Goal: Check status: Check status

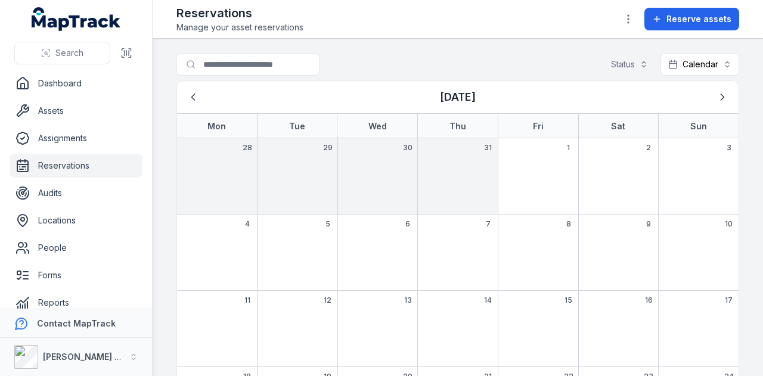
scroll to position [156, 0]
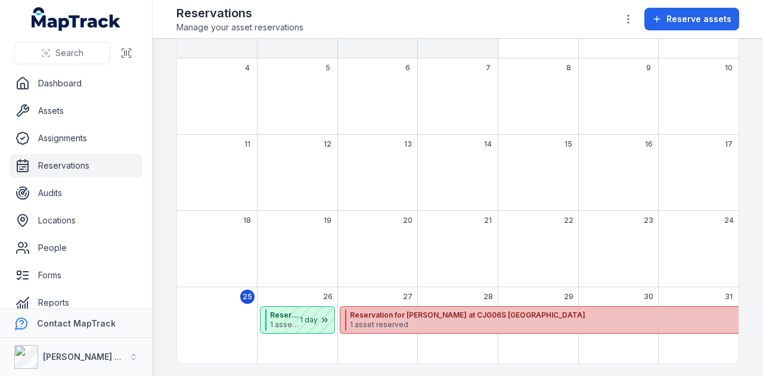
click at [371, 315] on strong "Reservation for [PERSON_NAME] at CJG06S [GEOGRAPHIC_DATA]" at bounding box center [609, 315] width 519 height 10
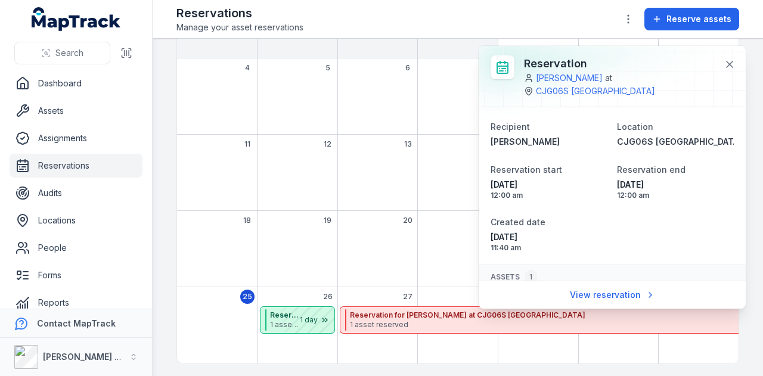
scroll to position [52, 0]
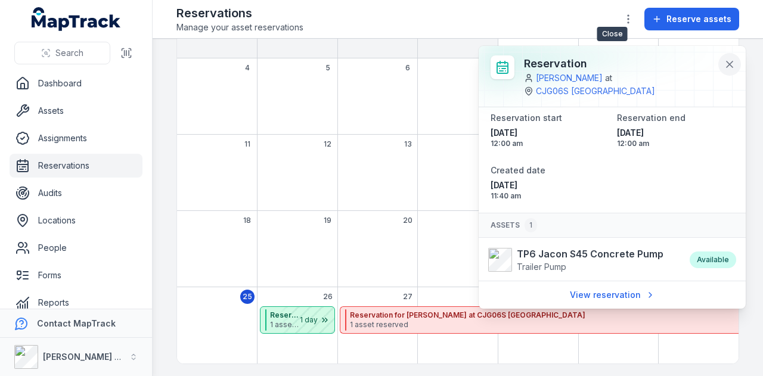
click at [725, 62] on icon at bounding box center [729, 64] width 12 height 12
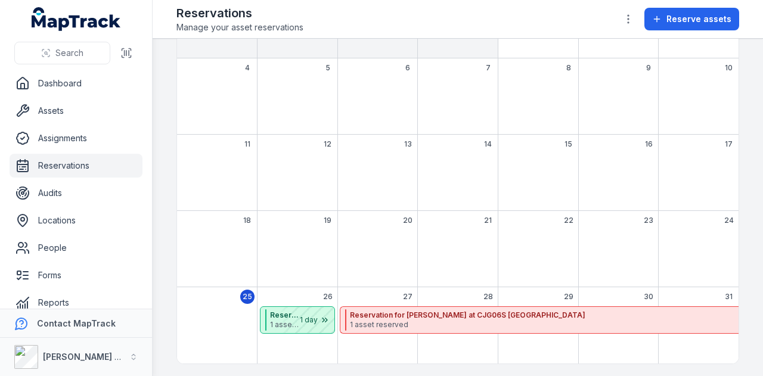
scroll to position [0, 0]
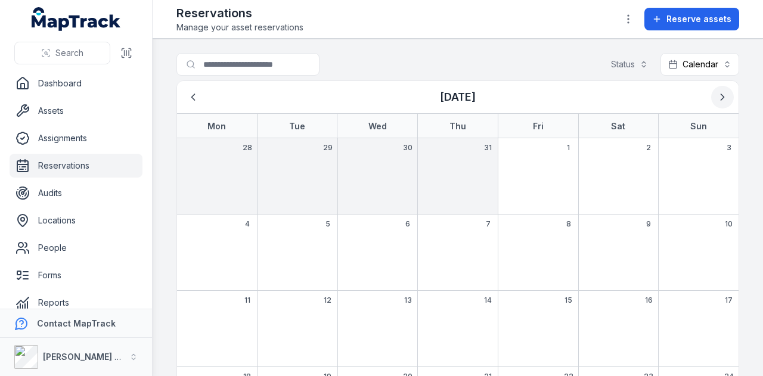
click at [716, 91] on icon "Next" at bounding box center [722, 97] width 12 height 12
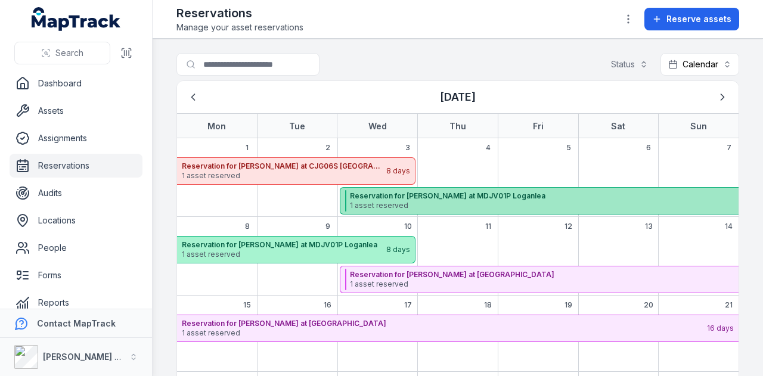
click at [386, 197] on strong "Reservation for [PERSON_NAME] at MDJV01P Loganlea" at bounding box center [609, 196] width 519 height 10
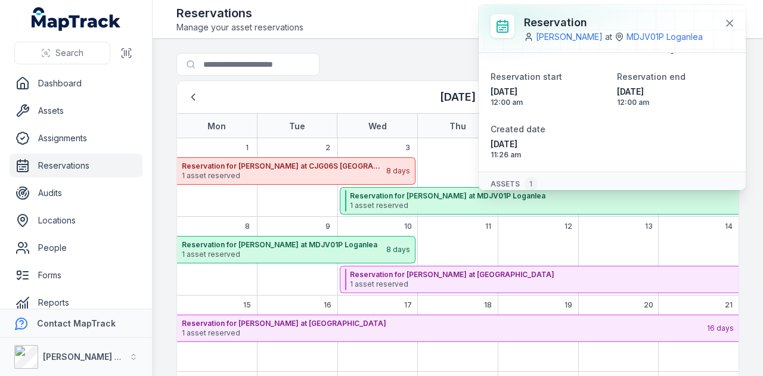
scroll to position [77, 0]
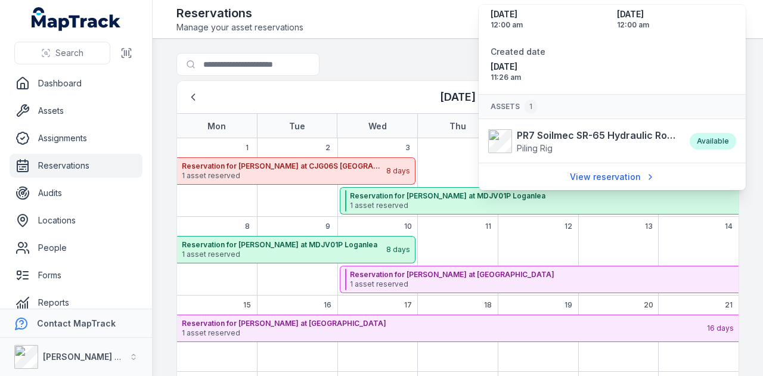
click at [400, 20] on div "Reservations Manage your asset reservations Reserve assets" at bounding box center [457, 19] width 563 height 29
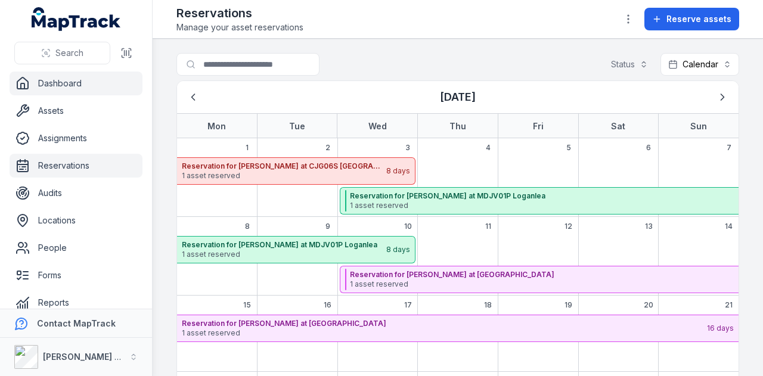
click at [92, 88] on link "Dashboard" at bounding box center [76, 84] width 133 height 24
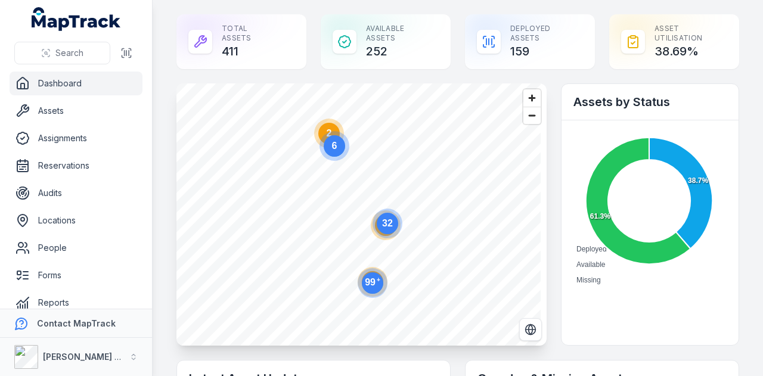
click at [374, 284] on text "99 +" at bounding box center [372, 282] width 15 height 11
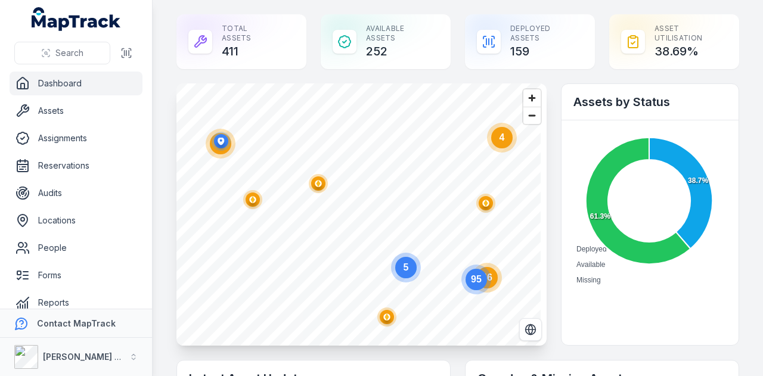
click at [250, 198] on circle "button" at bounding box center [252, 199] width 7 height 7
click at [317, 181] on circle "button" at bounding box center [318, 183] width 7 height 7
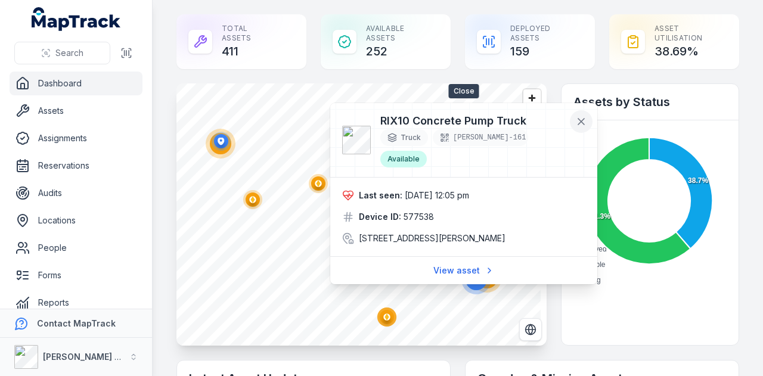
click at [583, 120] on icon at bounding box center [581, 122] width 6 height 6
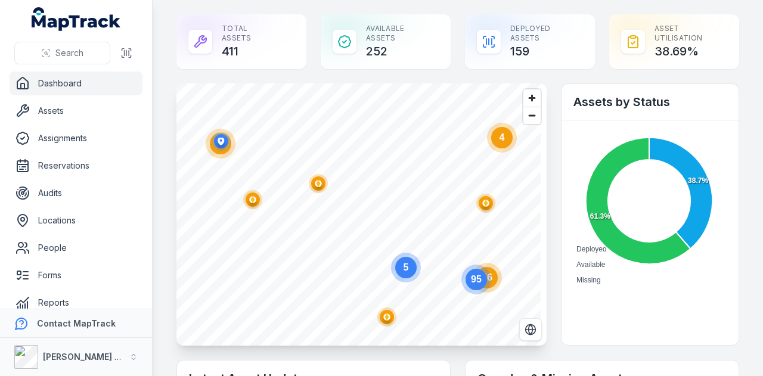
click at [385, 318] on circle "button" at bounding box center [386, 316] width 7 height 7
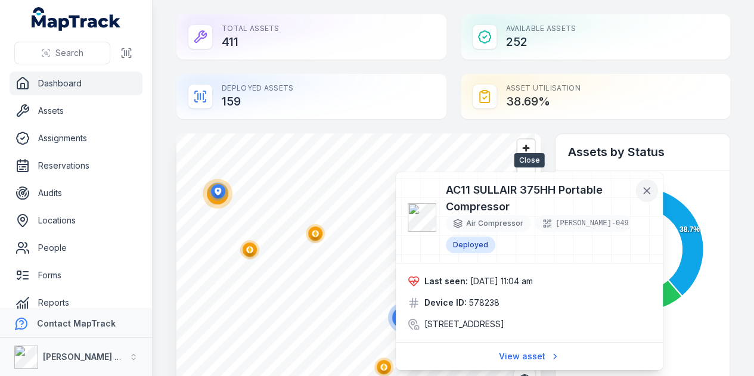
click at [640, 190] on button at bounding box center [646, 190] width 23 height 23
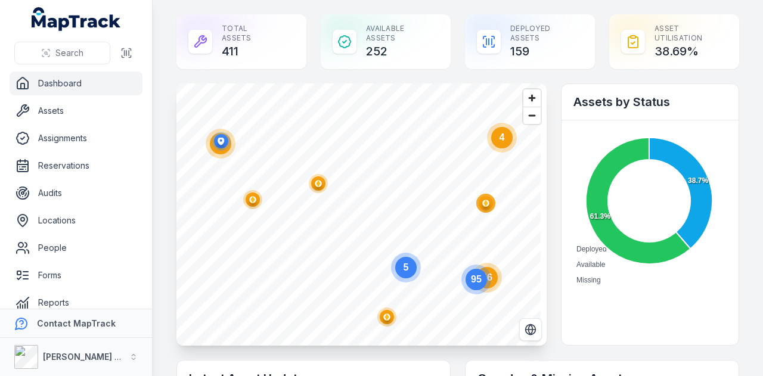
click at [486, 203] on circle "button" at bounding box center [485, 203] width 2 height 2
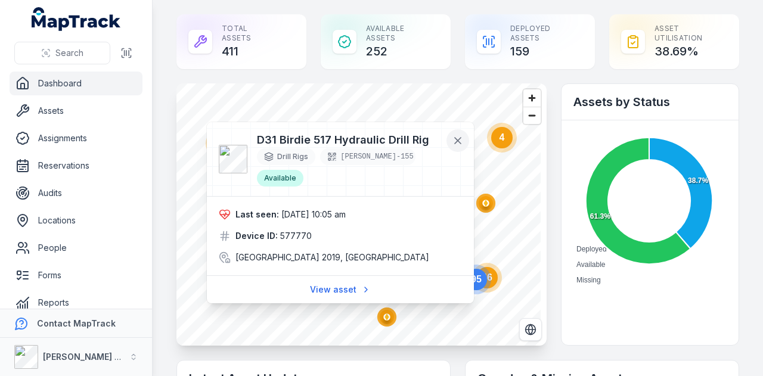
click at [458, 156] on div at bounding box center [340, 159] width 267 height 74
click at [457, 139] on icon at bounding box center [458, 141] width 6 height 6
